Goal: Use online tool/utility: Use online tool/utility

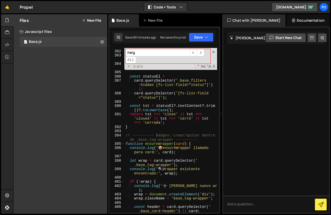
scroll to position [2323, 0]
click at [213, 54] on div "heig ​ ​ All Replace All + 0 of 0 .* Aa \b S" at bounding box center [170, 59] width 93 height 22
click at [6, 18] on icon at bounding box center [7, 20] width 4 height 6
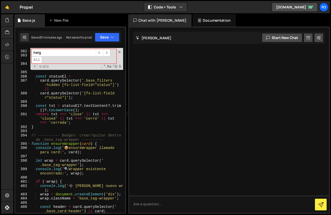
click at [125, 128] on div "1 Type cmd + s to save your Javascript file. הההההההההההההההההההההההההההההההההה…" at bounding box center [70, 121] width 112 height 188
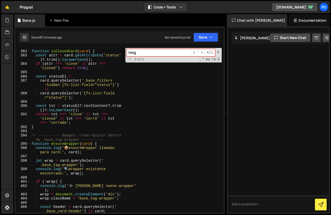
drag, startPoint x: 127, startPoint y: 117, endPoint x: 317, endPoint y: 172, distance: 197.7
click at [317, 172] on div "Files New File Javascript files 1 Base.js 0 CSS files Copy share link Edit File…" at bounding box center [172, 114] width 318 height 200
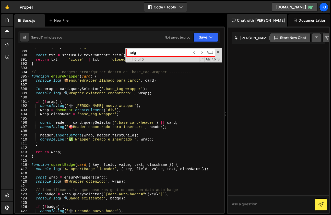
scroll to position [1665, 0]
click at [171, 9] on button "Code + Tools" at bounding box center [165, 7] width 43 height 9
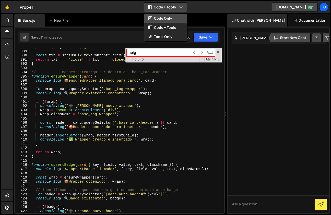
click at [168, 17] on button "Code Only" at bounding box center [165, 18] width 43 height 9
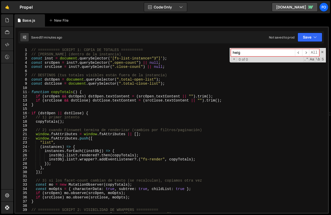
scroll to position [0, 0]
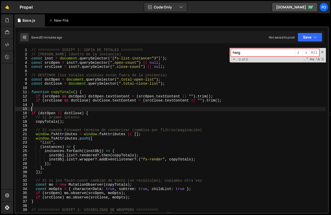
click at [155, 107] on div "// ========== SCRIPT 1: COPIA DE TOTALES ========== // [PERSON_NAME] (dentro de…" at bounding box center [178, 135] width 296 height 174
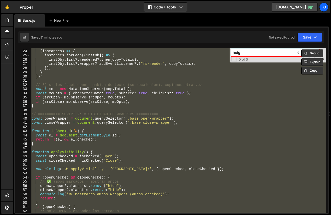
scroll to position [98, 0]
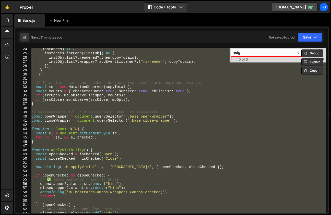
click at [177, 120] on div "( instances ) => { instances . forEach (( instObj ) => { instObj . list ?. rend…" at bounding box center [178, 130] width 296 height 165
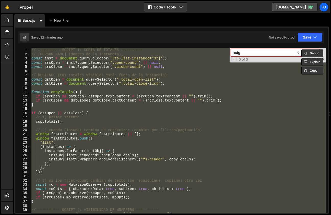
scroll to position [0, 0]
click at [110, 101] on div "// ========== SCRIPT 1: COPIA DE TOTALES ========== // [PERSON_NAME] (dentro de…" at bounding box center [178, 130] width 296 height 165
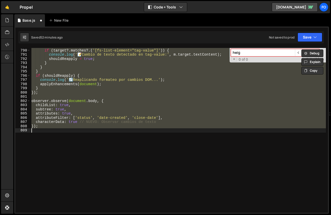
scroll to position [3327, 0]
click at [310, 39] on button "Save" at bounding box center [310, 37] width 25 height 9
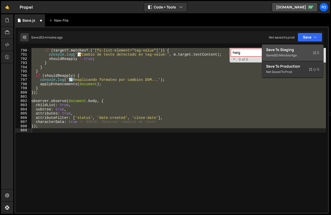
click at [287, 53] on div "Saved 52 minutes ago" at bounding box center [292, 55] width 53 height 6
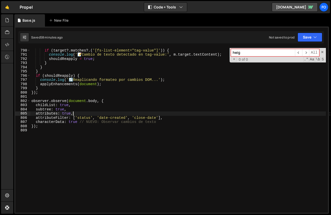
click at [92, 115] on div "const target = m . target . parentElement ; if ( target ?. matches ?. ( '[fs-li…" at bounding box center [178, 131] width 296 height 174
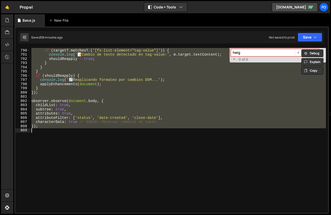
paste textarea
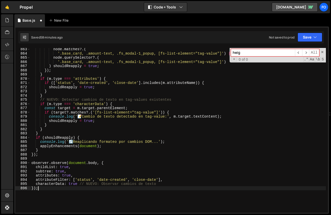
scroll to position [3636, 0]
click at [309, 40] on button "Save" at bounding box center [310, 37] width 25 height 9
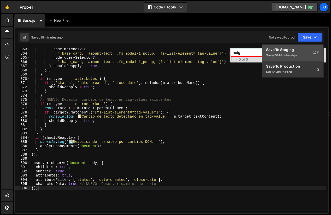
click at [281, 51] on div "Save to Staging S" at bounding box center [292, 49] width 53 height 5
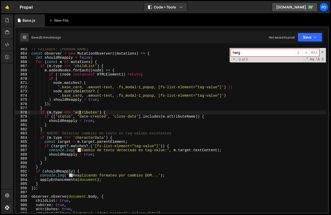
click at [79, 111] on div "// Fallback: DOM dinámico const observer = new MutationObserver (( mutations ) …" at bounding box center [178, 134] width 296 height 174
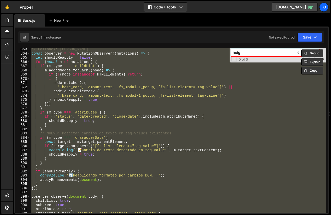
paste textarea
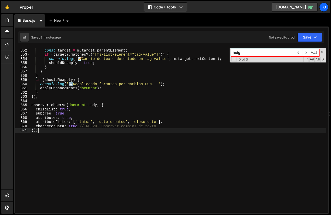
scroll to position [3589, 0]
click at [301, 37] on button "Save" at bounding box center [310, 37] width 25 height 9
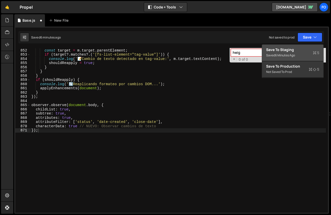
click at [290, 51] on div "Save to Staging S" at bounding box center [292, 49] width 53 height 5
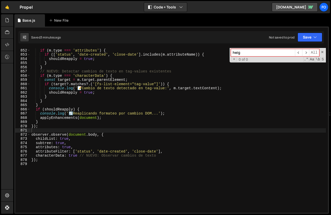
click at [88, 77] on div "} if ( m . type === 'attributes' ) { if ([ 'status' , 'date-created' , 'close-d…" at bounding box center [178, 131] width 296 height 174
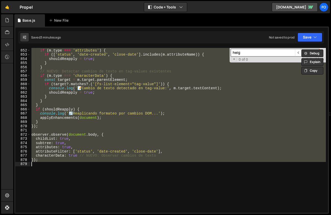
paste textarea
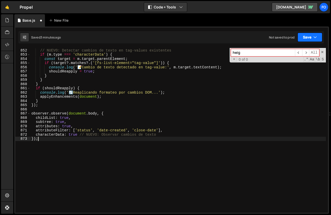
click at [300, 37] on button "Save" at bounding box center [310, 37] width 25 height 9
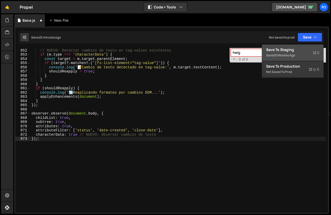
click at [286, 47] on div "Save to Staging S" at bounding box center [292, 49] width 53 height 5
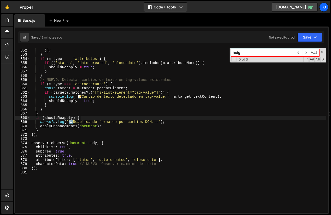
click at [83, 118] on div ") shouldReapply = true ; }) ; } if ( m . type === 'attributes' ) { if ([ 'statu…" at bounding box center [178, 131] width 296 height 174
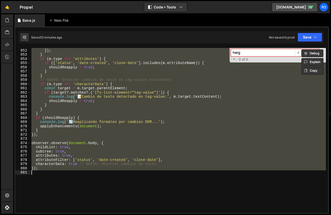
paste textarea
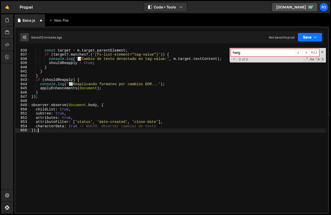
click at [307, 39] on button "Save" at bounding box center [310, 37] width 25 height 9
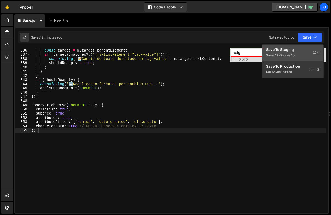
click at [283, 55] on div "12 minutes ago" at bounding box center [285, 55] width 21 height 4
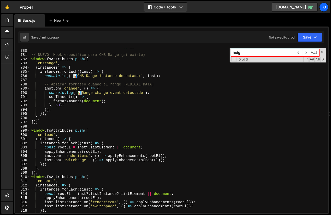
scroll to position [3247, 0]
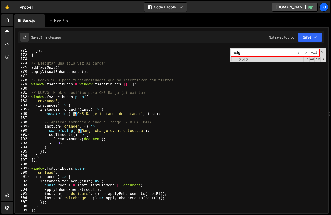
click at [68, 138] on div "} }) ; } // Ejecutar una sola vez al cargar addTagsOnly ( ) ; applyVisualEnhanc…" at bounding box center [178, 131] width 296 height 174
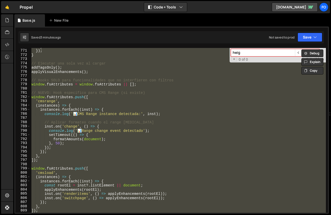
paste textarea
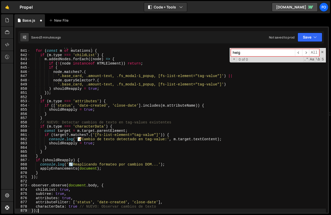
scroll to position [3542, 0]
click at [307, 38] on button "Save" at bounding box center [310, 37] width 25 height 9
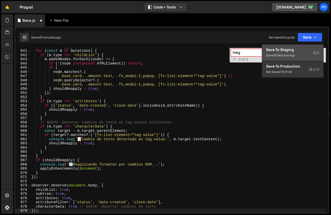
click at [284, 56] on div "3 minutes ago" at bounding box center [285, 55] width 20 height 4
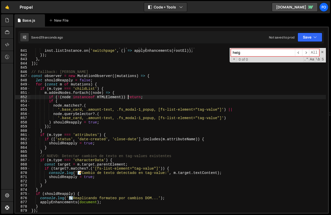
click at [128, 96] on div "inst . listInstance . on ( 'renderitems' , ( ) => applyEnhancements ( rootEl ))…" at bounding box center [178, 131] width 296 height 174
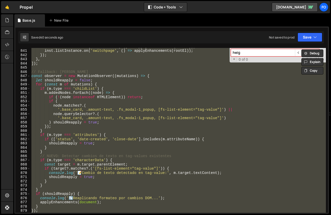
paste textarea
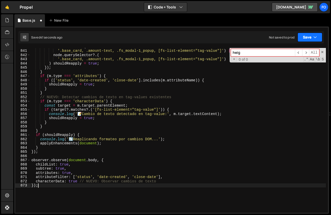
click at [307, 39] on button "Save" at bounding box center [310, 37] width 25 height 9
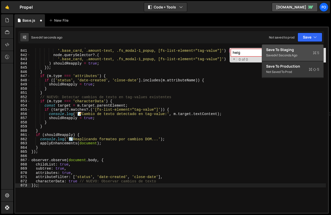
click at [278, 55] on div "41 seconds ago" at bounding box center [286, 55] width 22 height 4
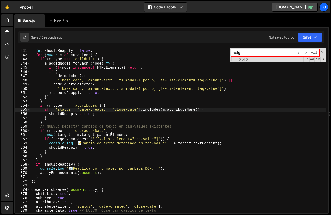
click at [114, 110] on div "const observer = new MutationObserver (( mutations ) => { let shouldReapply = f…" at bounding box center [178, 131] width 296 height 174
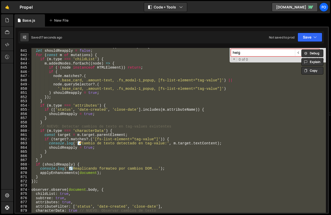
paste textarea
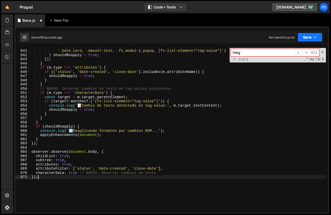
click at [316, 35] on icon "button" at bounding box center [316, 37] width 4 height 5
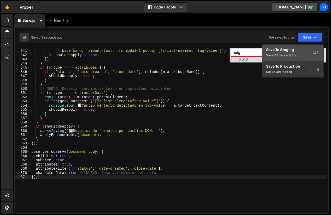
click at [289, 47] on button "Save to Staging S Saved 18 seconds ago" at bounding box center [292, 53] width 61 height 17
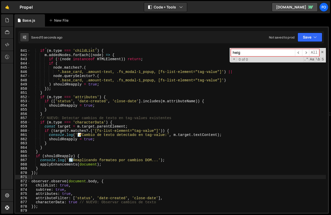
click at [128, 133] on div "for ( const m of mutations ) { if ( m . type === 'childList' ) { m . addedNodes…" at bounding box center [178, 131] width 296 height 174
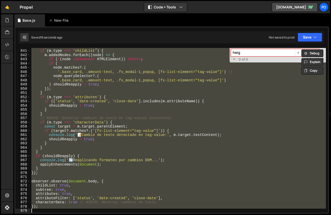
paste textarea
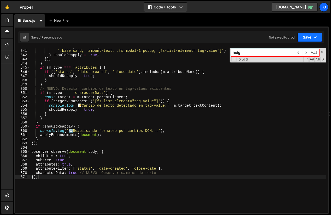
click at [312, 38] on button "Save" at bounding box center [310, 37] width 25 height 9
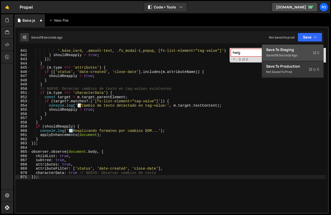
click at [292, 51] on div "Save to Staging S" at bounding box center [292, 49] width 53 height 5
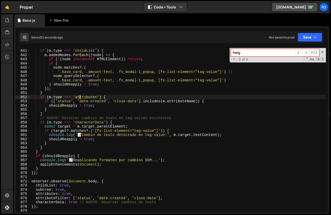
click at [80, 96] on div "for ( const m of mutations ) { if ( m . type === 'childList' ) { m . addedNodes…" at bounding box center [178, 131] width 296 height 174
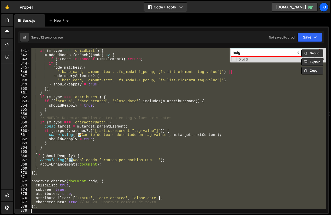
paste textarea
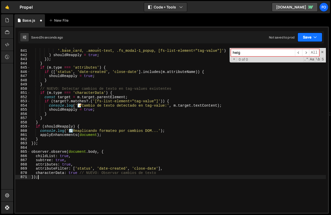
click at [299, 39] on button "Save" at bounding box center [310, 37] width 25 height 9
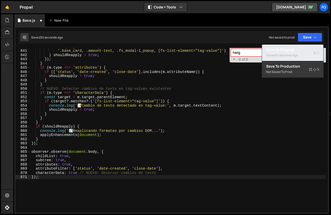
click at [285, 55] on div "34 seconds ago" at bounding box center [286, 55] width 23 height 4
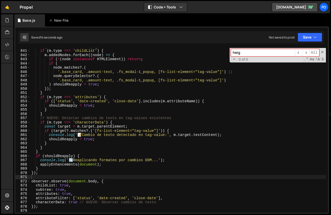
click at [96, 96] on div "for ( const m of mutations ) { if ( m . type === 'childList' ) { m . addedNodes…" at bounding box center [178, 131] width 296 height 174
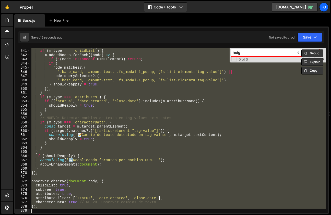
paste textarea
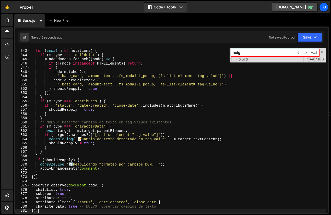
scroll to position [3550, 0]
click at [310, 38] on button "Save" at bounding box center [310, 37] width 25 height 9
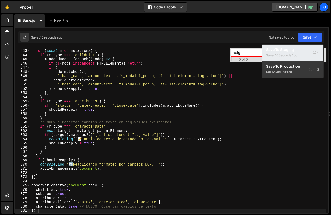
click at [286, 55] on div "16 seconds ago" at bounding box center [286, 55] width 22 height 4
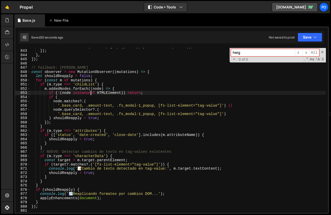
click at [92, 93] on div "inst . listInstance . on ( 'switchpage' , ( ) => applyEnhancements ( rootEl )) …" at bounding box center [178, 131] width 296 height 174
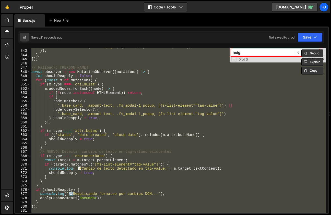
paste textarea
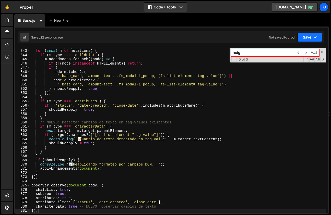
click at [315, 33] on button "Save" at bounding box center [310, 37] width 25 height 9
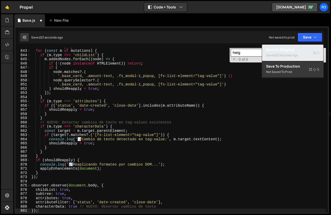
click at [287, 53] on div "23 seconds ago" at bounding box center [286, 55] width 23 height 4
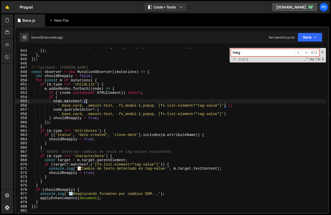
click at [88, 100] on div "inst . listInstance . on ( 'switchpage' , ( ) => applyEnhancements ( rootEl )) …" at bounding box center [178, 131] width 296 height 174
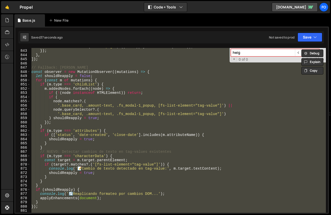
paste textarea
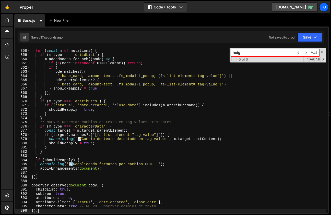
scroll to position [3614, 0]
click at [311, 40] on button "Save" at bounding box center [310, 37] width 25 height 9
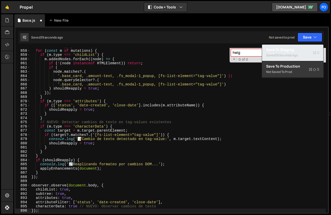
click at [291, 54] on div "39 seconds ago" at bounding box center [286, 55] width 23 height 4
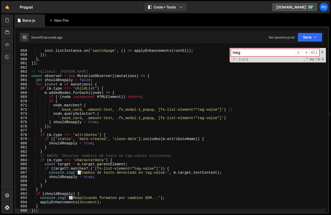
click at [92, 104] on div "inst . listInstance . on ( 'renderitems' , ( ) => applyEnhancements ( rootEl ))…" at bounding box center [178, 131] width 296 height 174
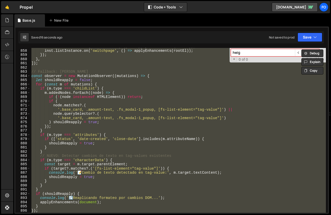
paste textarea
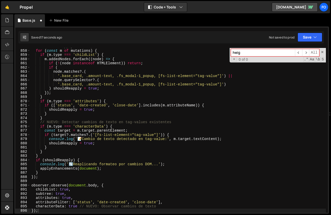
click at [308, 32] on div "Saved 17 seconds ago Not saved to prod Upgrade to Edit Save Save to Staging S S…" at bounding box center [171, 37] width 306 height 12
click at [307, 35] on button "Save" at bounding box center [310, 37] width 25 height 9
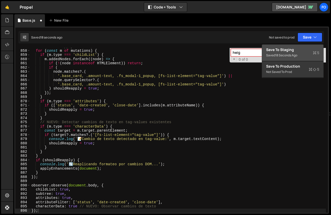
click at [292, 47] on div "Save to Staging S" at bounding box center [292, 49] width 53 height 5
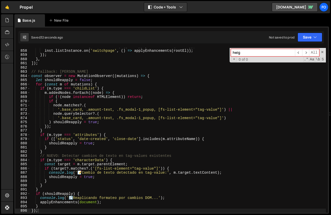
click at [73, 107] on div "inst . listInstance . on ( 'renderitems' , ( ) => applyEnhancements ( rootEl ))…" at bounding box center [178, 131] width 296 height 174
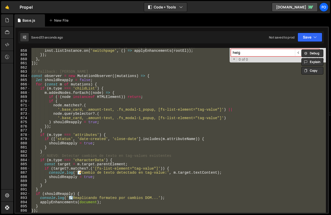
paste textarea
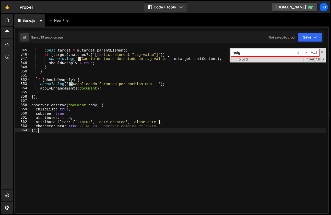
scroll to position [3559, 0]
click at [303, 36] on button "Save" at bounding box center [310, 37] width 25 height 9
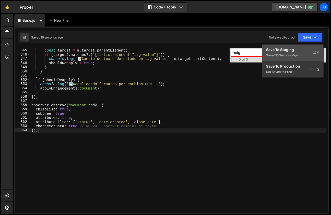
click at [303, 48] on div "Save to Staging S" at bounding box center [292, 49] width 53 height 5
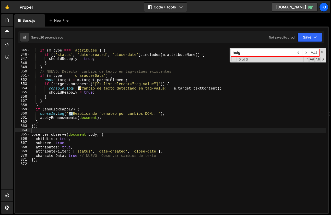
click at [92, 108] on div "} if ( m . type === 'attributes' ) { if ([ 'status' , 'date-created' , 'close-d…" at bounding box center [178, 131] width 296 height 174
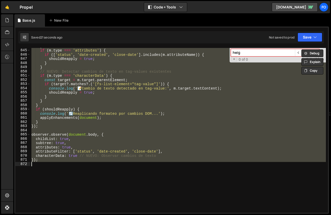
paste textarea
type textarea "});"
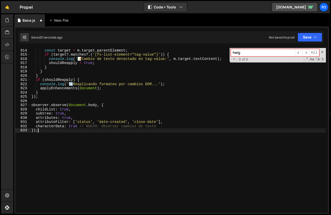
scroll to position [3428, 0]
click at [307, 40] on button "Save" at bounding box center [310, 37] width 25 height 9
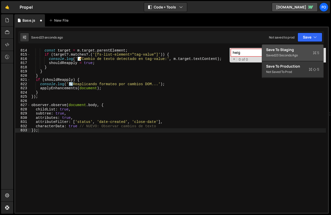
click at [299, 49] on div "Save to Staging S" at bounding box center [292, 49] width 53 height 5
